Goal: Task Accomplishment & Management: Manage account settings

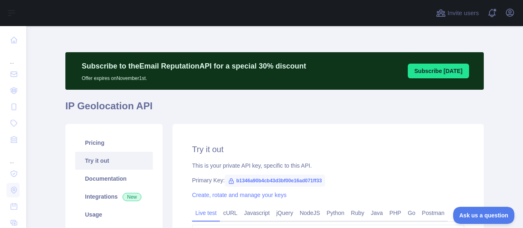
scroll to position [41, 0]
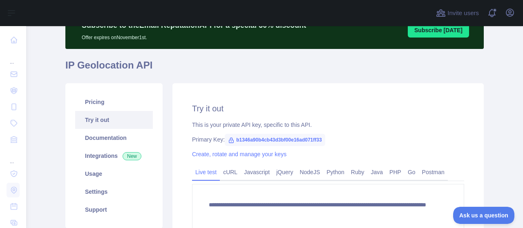
click at [432, 89] on div "**********" at bounding box center [327, 180] width 311 height 194
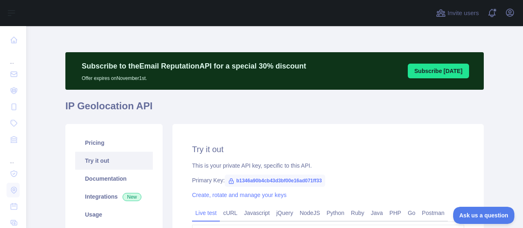
click at [318, 62] on div "Subscribe to the Email Reputation API for a special 30 % discount Offer expires…" at bounding box center [274, 71] width 418 height 38
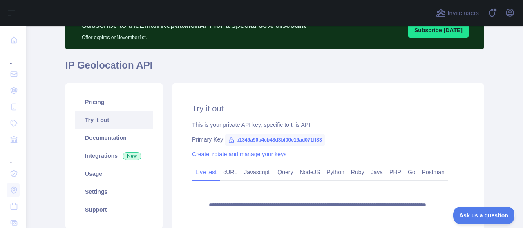
click at [499, 107] on main "**********" at bounding box center [274, 127] width 497 height 202
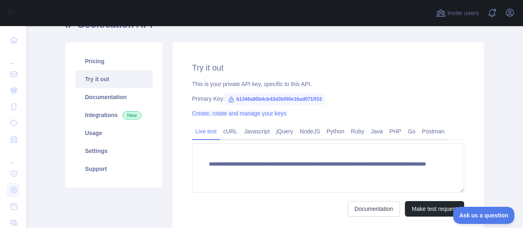
click at [234, 115] on link "Create, rotate and manage your keys" at bounding box center [239, 113] width 94 height 7
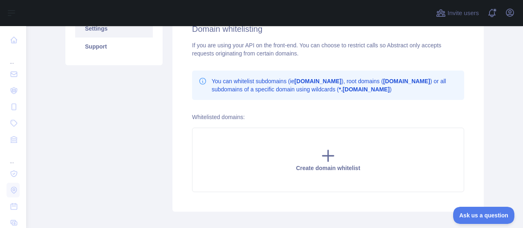
scroll to position [122, 0]
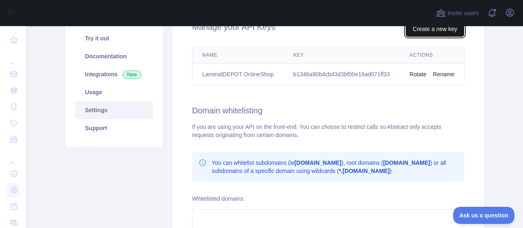
click at [429, 35] on button "Create a new key" at bounding box center [434, 29] width 58 height 16
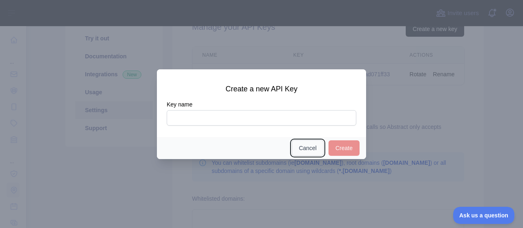
click at [307, 151] on button "Cancel" at bounding box center [308, 148] width 32 height 16
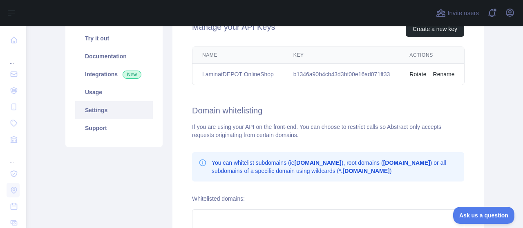
click at [32, 129] on main "Subscribe to the Email Reputation API for a special 30 % discount Offer expires…" at bounding box center [274, 127] width 497 height 202
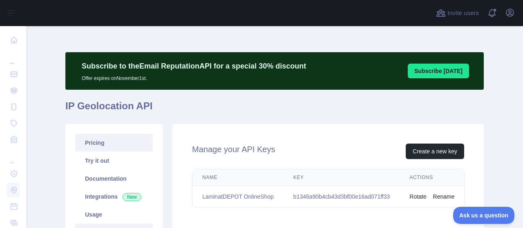
click at [91, 142] on link "Pricing" at bounding box center [114, 143] width 78 height 18
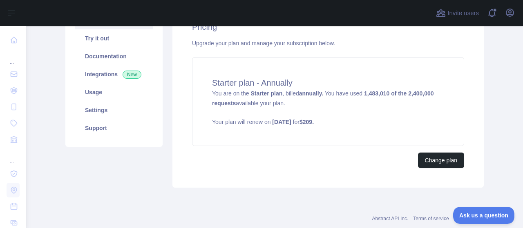
scroll to position [82, 0]
